Goal: Transaction & Acquisition: Subscribe to service/newsletter

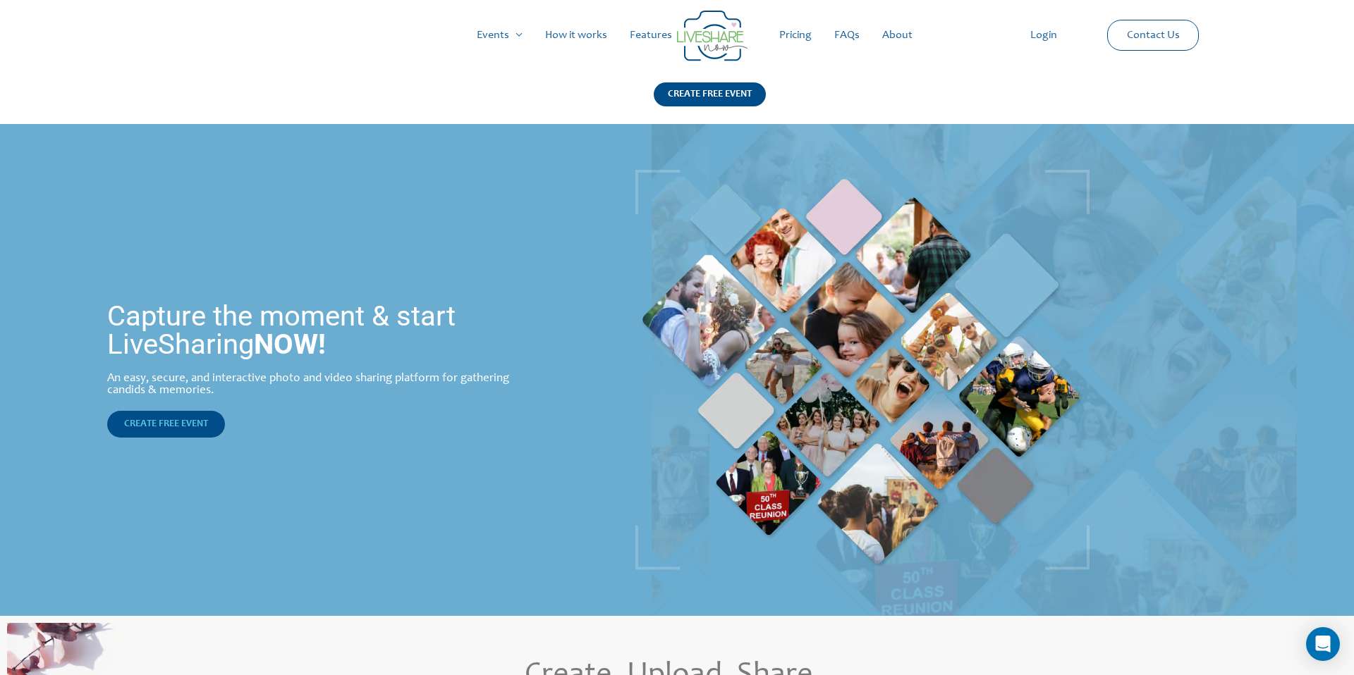
click at [188, 428] on span "CREATE FREE EVENT" at bounding box center [166, 424] width 84 height 10
click at [792, 30] on link "Pricing" at bounding box center [795, 35] width 55 height 45
